Goal: Task Accomplishment & Management: Use online tool/utility

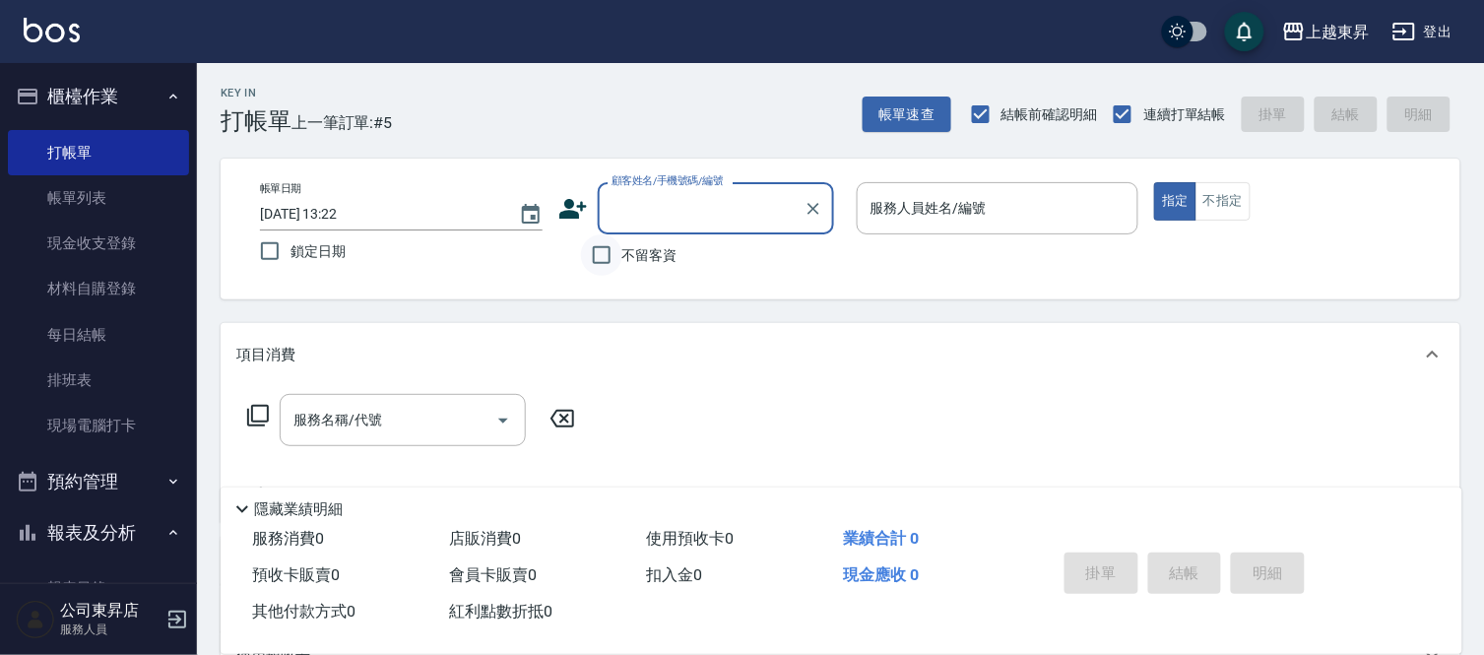
click at [601, 271] on input "不留客資" at bounding box center [601, 254] width 41 height 41
checkbox input "true"
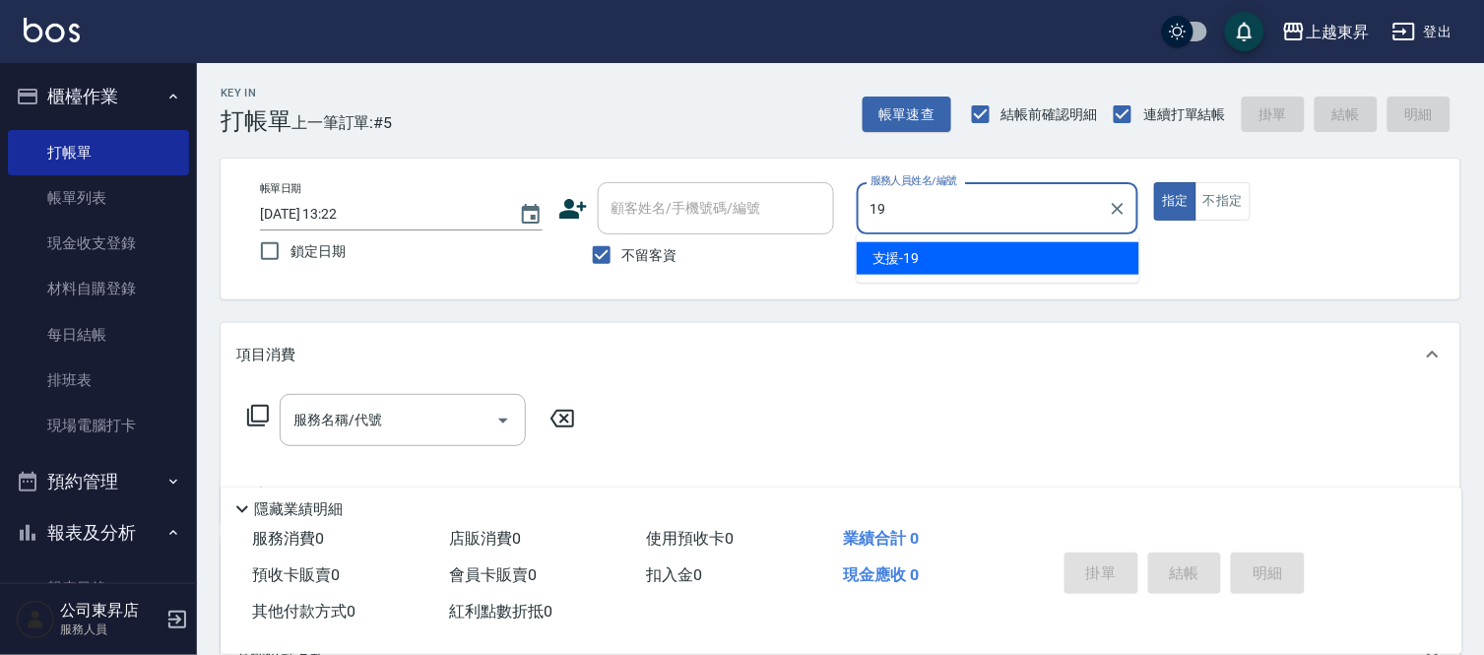
type input "支援-19"
type button "true"
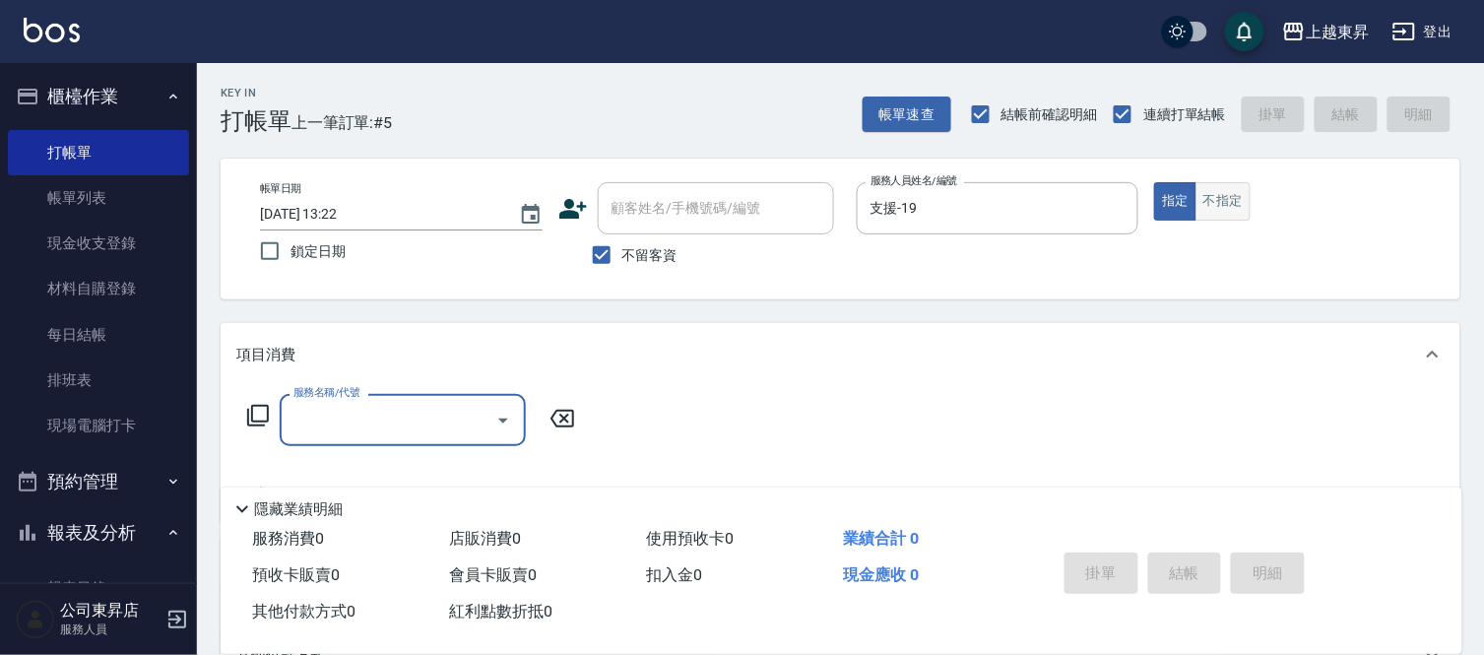
click at [1234, 212] on button "不指定" at bounding box center [1222, 201] width 55 height 38
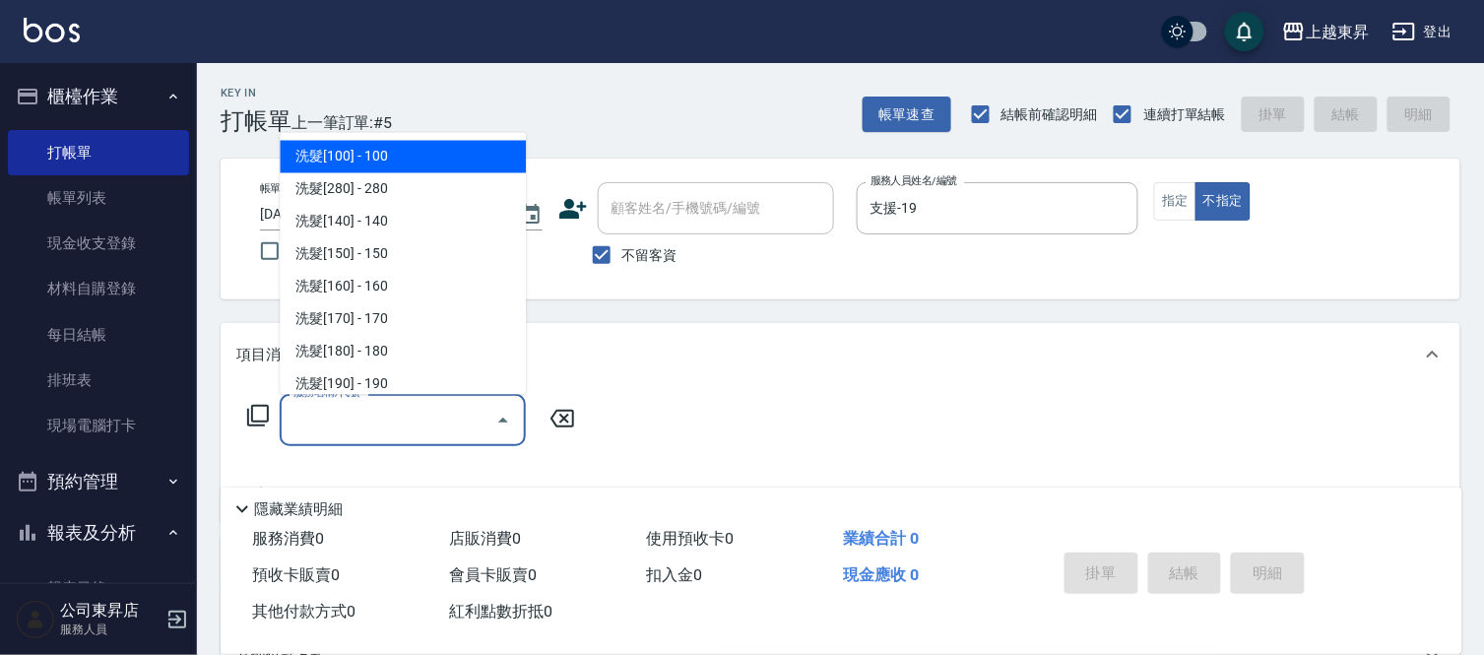
click at [419, 406] on input "服務名稱/代號" at bounding box center [387, 420] width 199 height 34
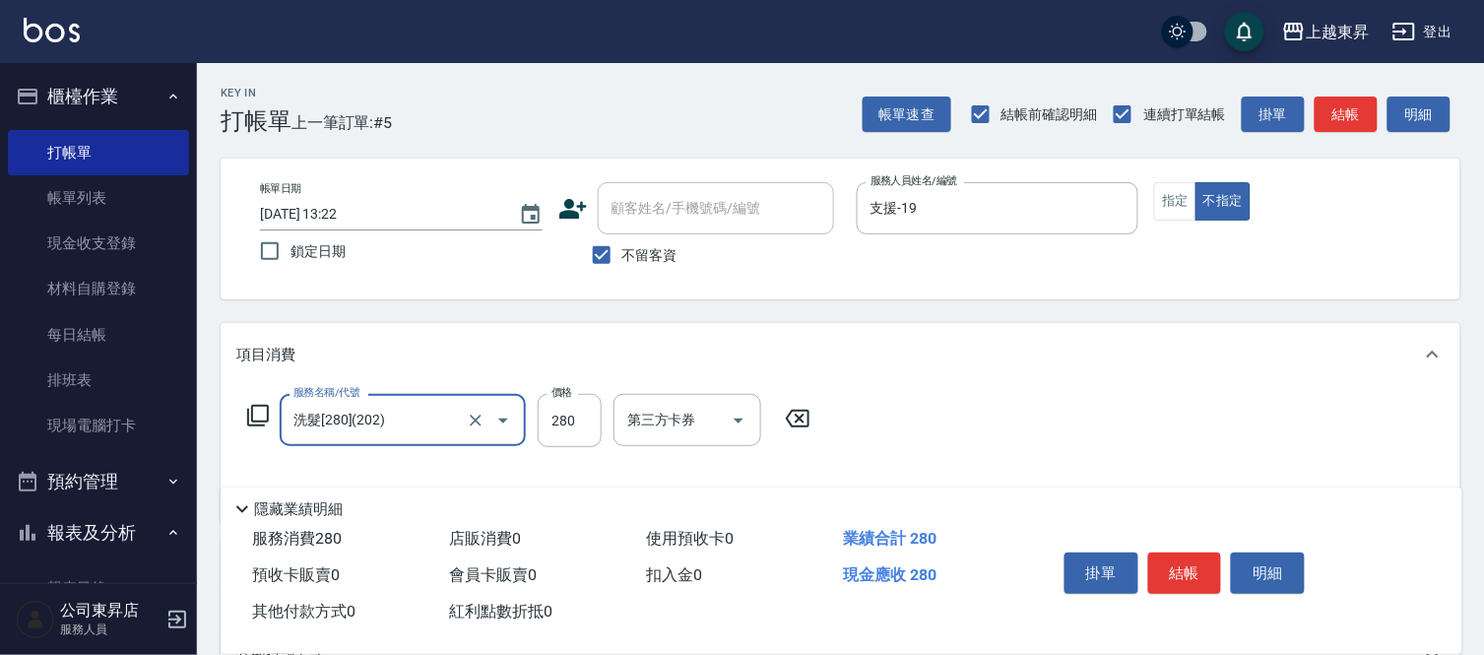
type input "洗髮[280](202)"
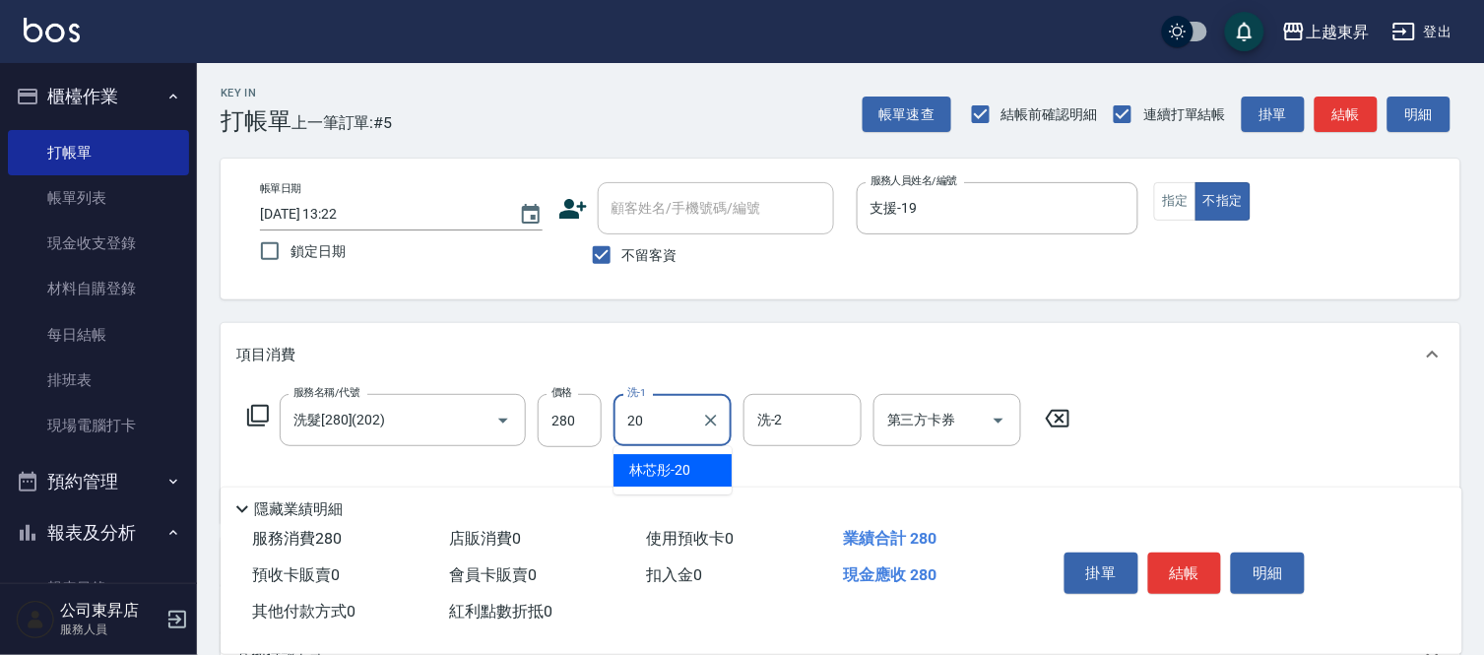
type input "林芯彤-20"
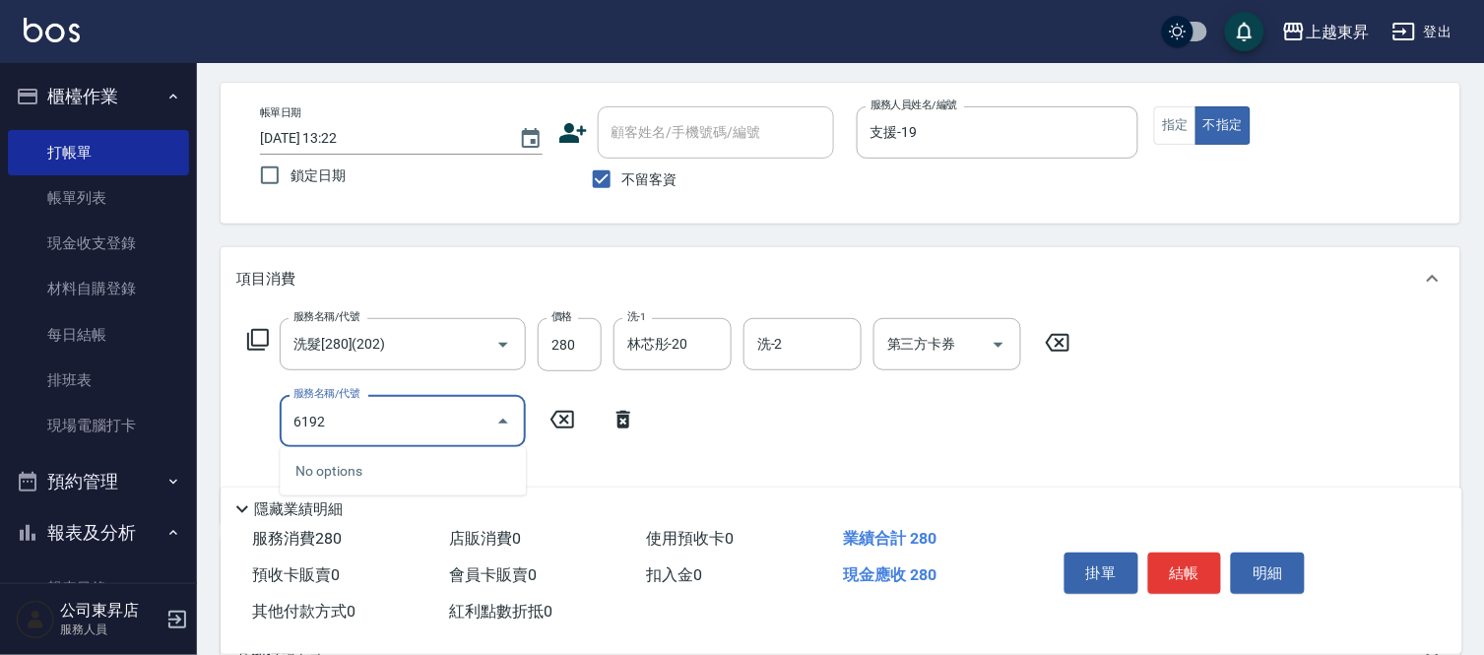
scroll to position [109, 0]
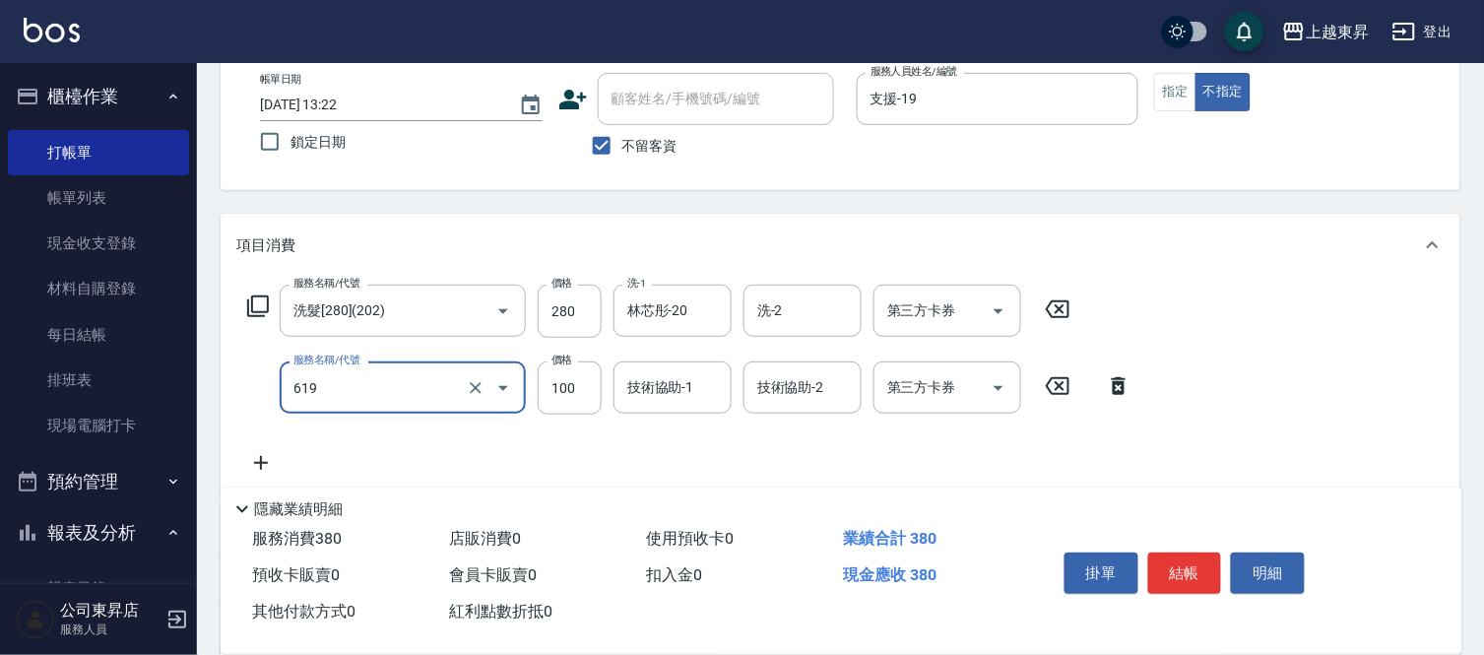
type input "[PERSON_NAME].玻酸.晶膜.水療(619)"
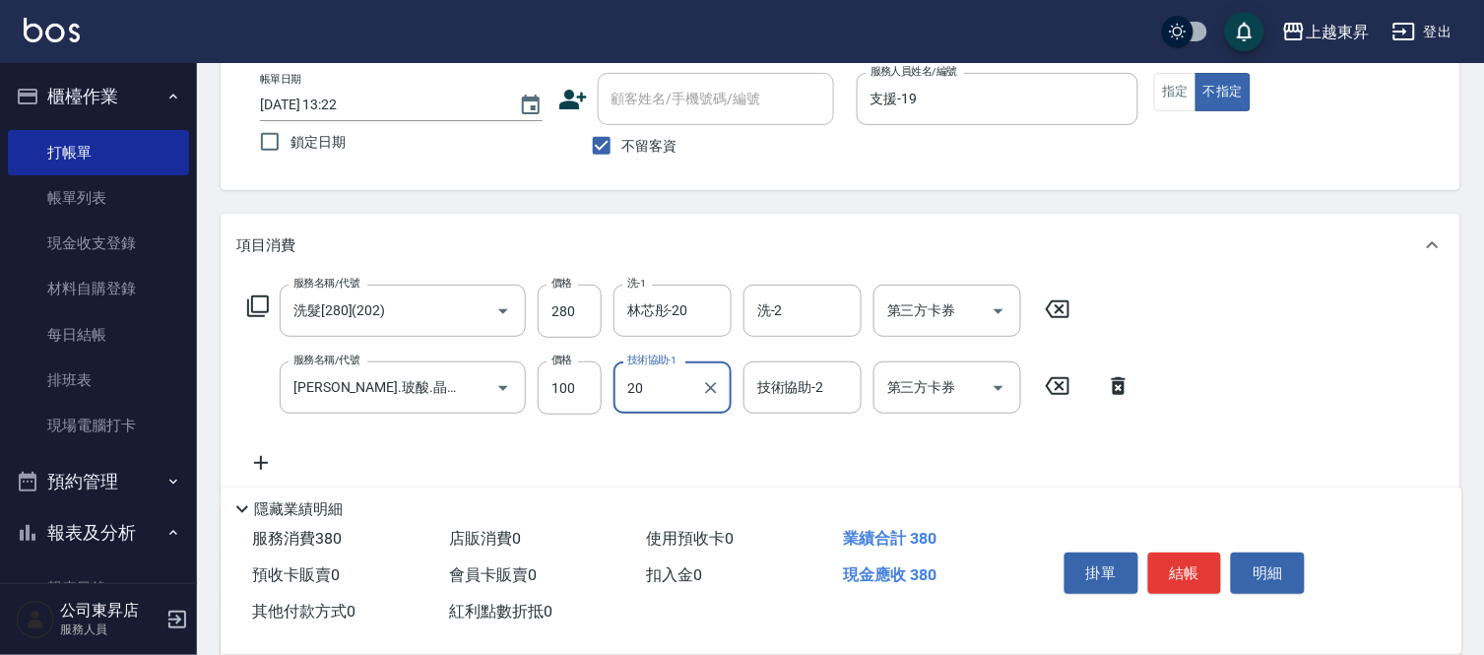
type input "林芯彤-20"
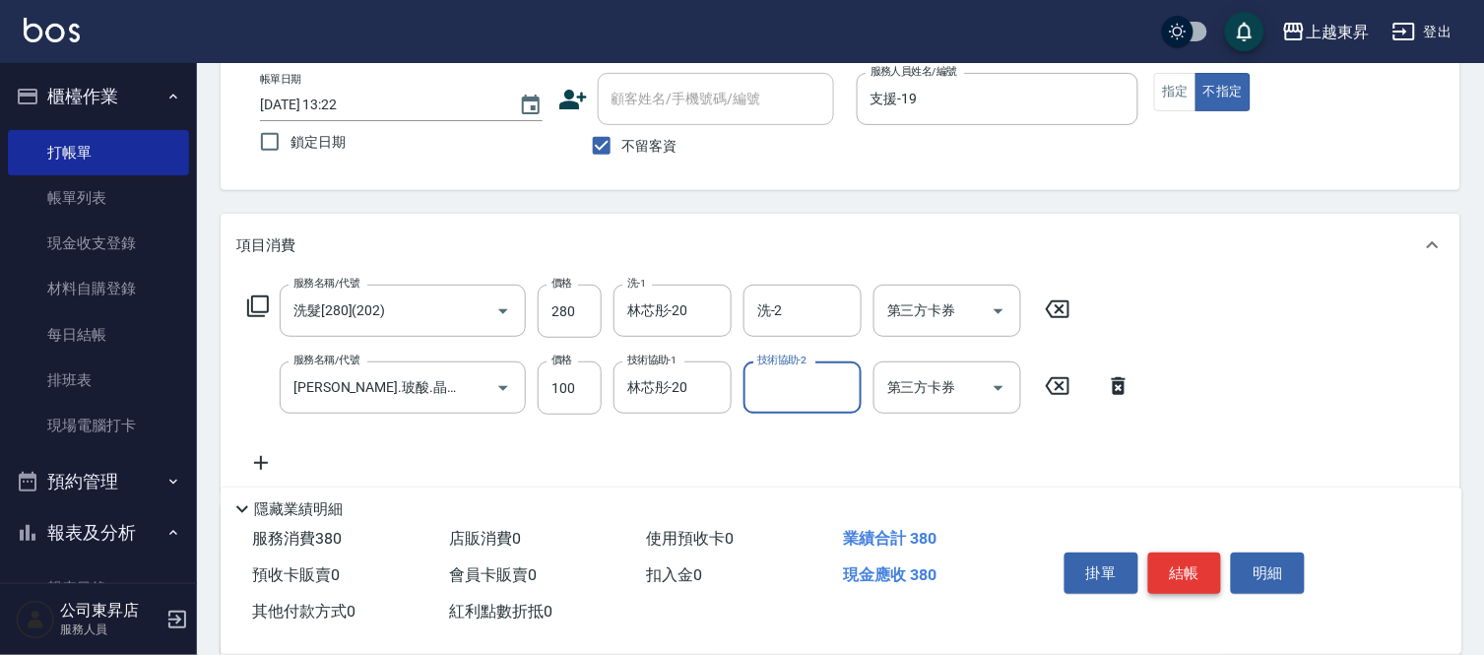
click at [1154, 586] on button "結帳" at bounding box center [1185, 572] width 74 height 41
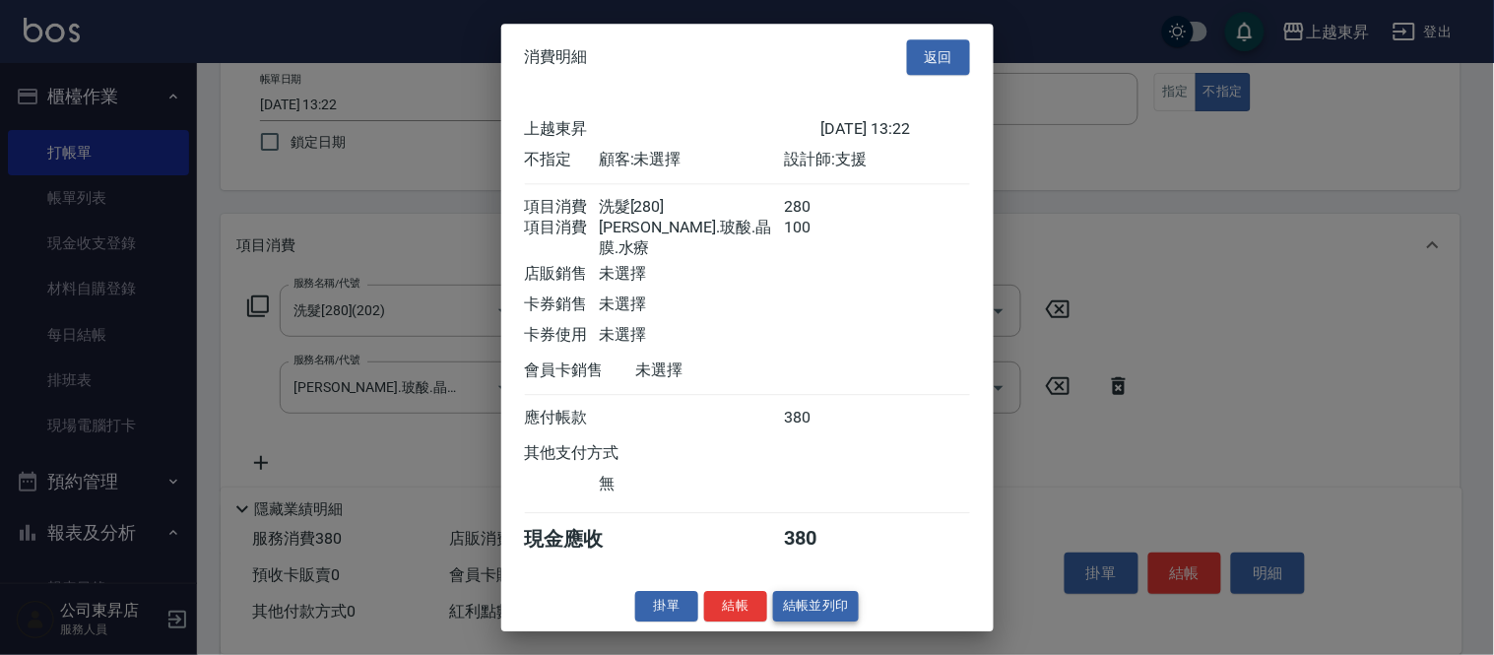
click at [818, 615] on button "結帳並列印" at bounding box center [816, 606] width 86 height 31
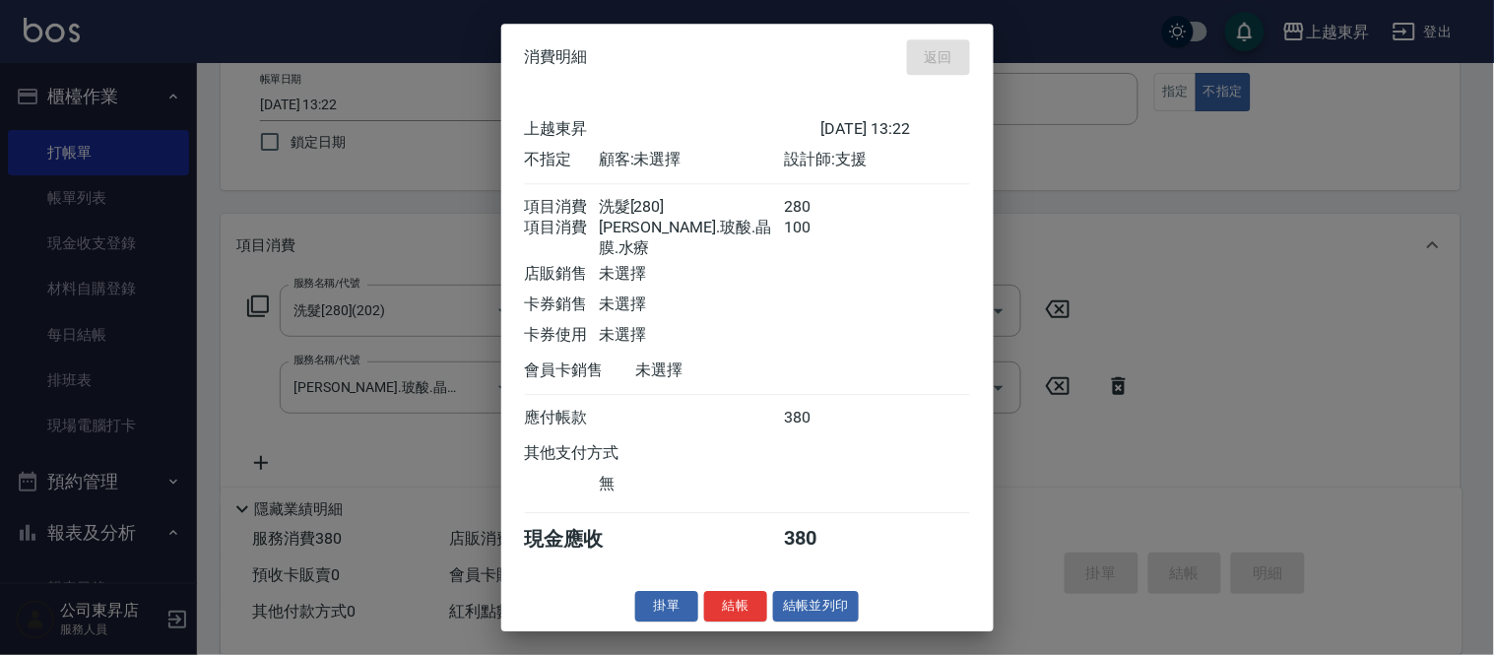
type input "[DATE] 15:00"
